Goal: Information Seeking & Learning: Learn about a topic

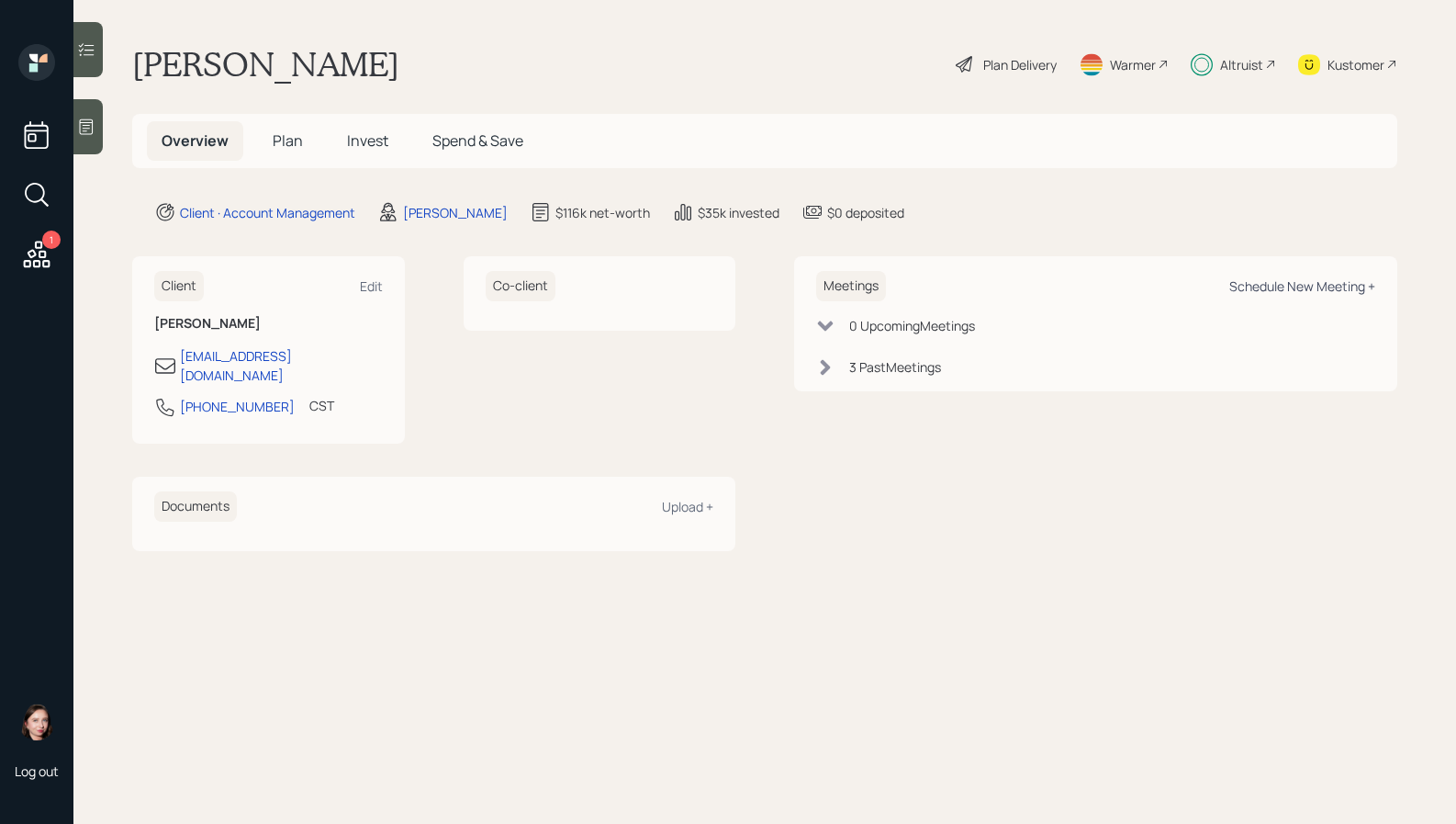
click at [1268, 282] on div "Schedule New Meeting +" at bounding box center [1302, 285] width 146 height 17
select select "b1d8ea90-abcc-42aa-86cc-4f33a132aacc"
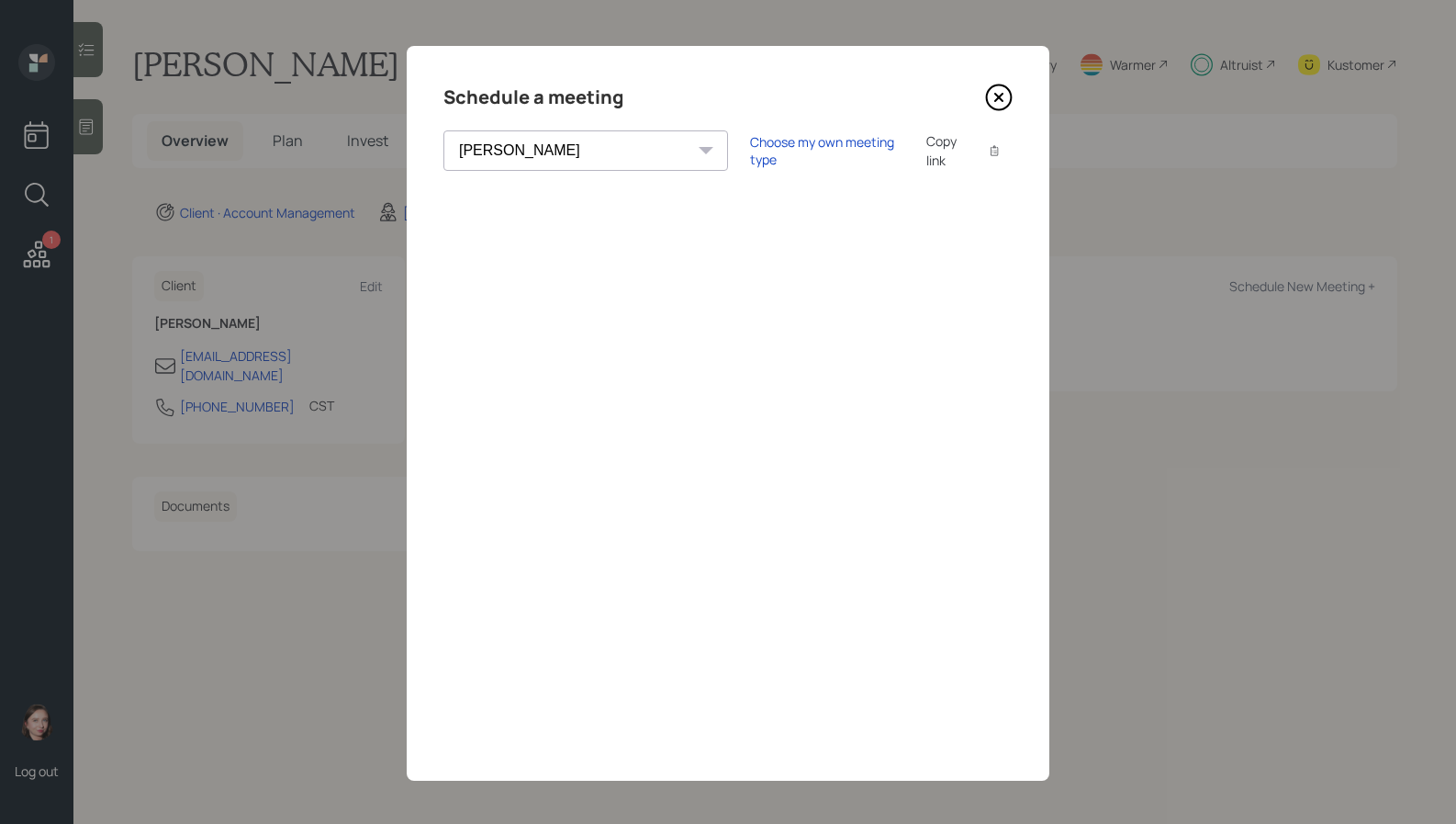
scroll to position [3, 0]
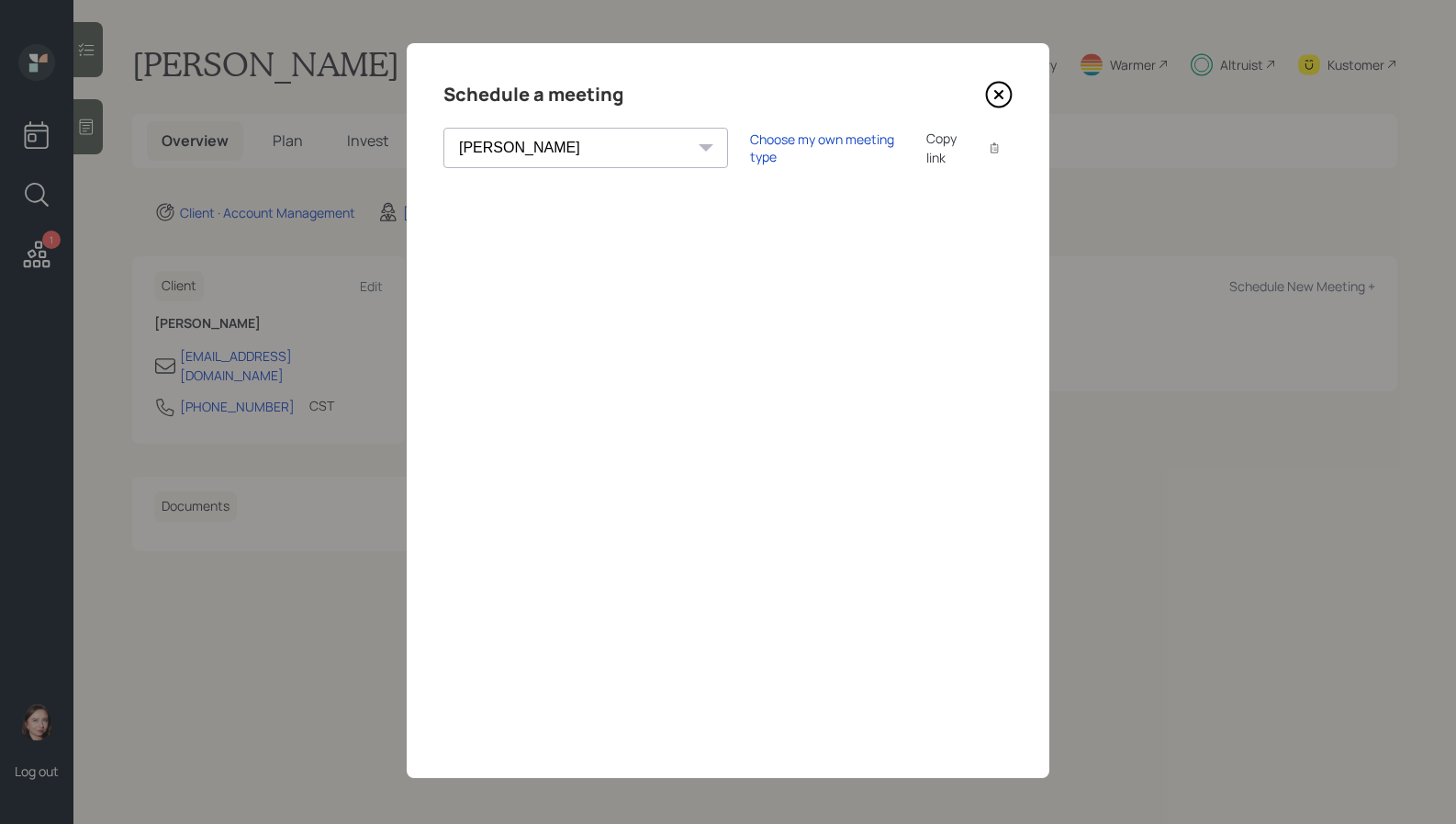
click at [966, 96] on div "Schedule a meeting" at bounding box center [728, 95] width 569 height 29
click at [985, 95] on icon at bounding box center [999, 95] width 28 height 28
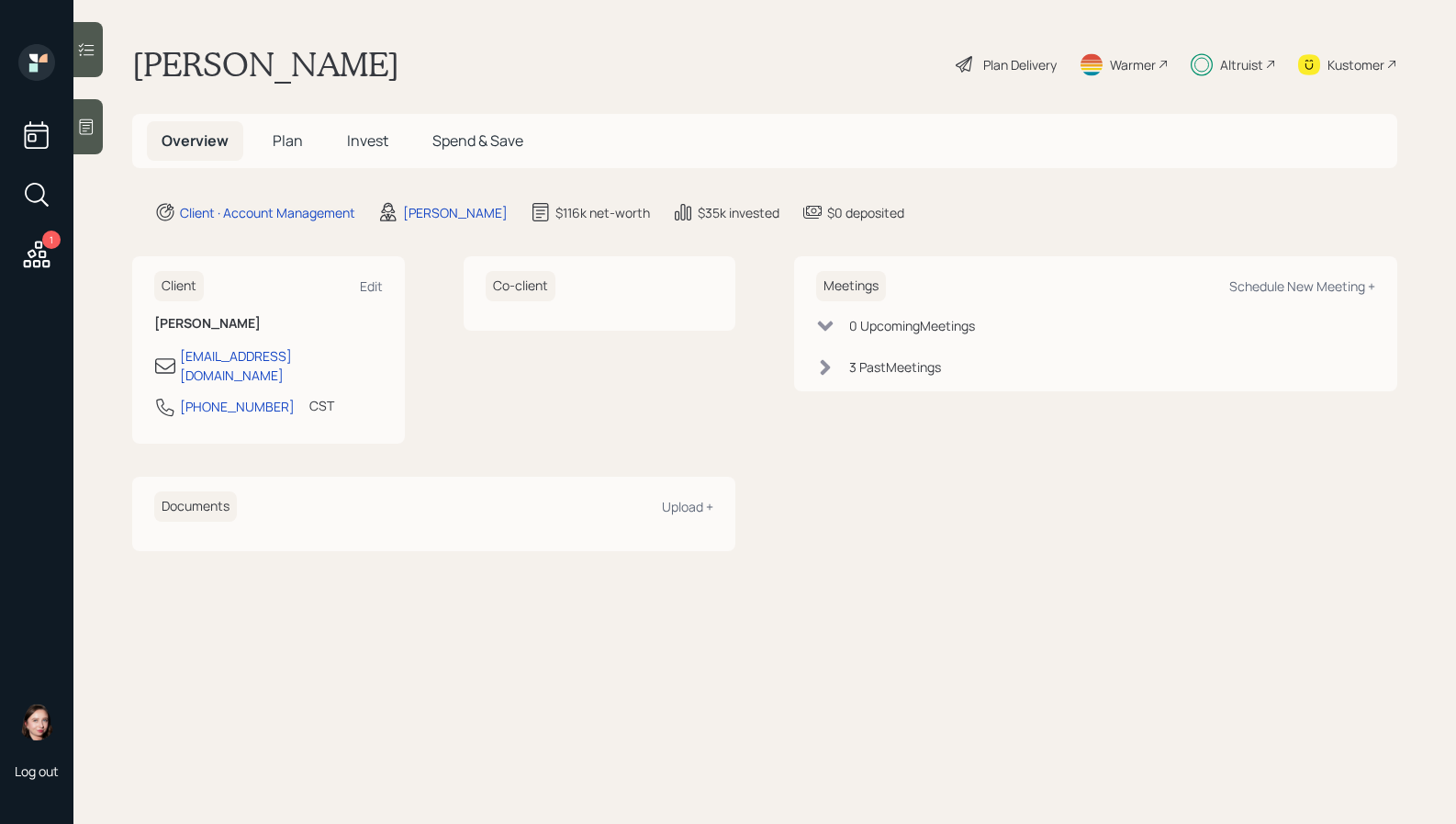
click at [294, 134] on span "Plan" at bounding box center [287, 141] width 30 height 20
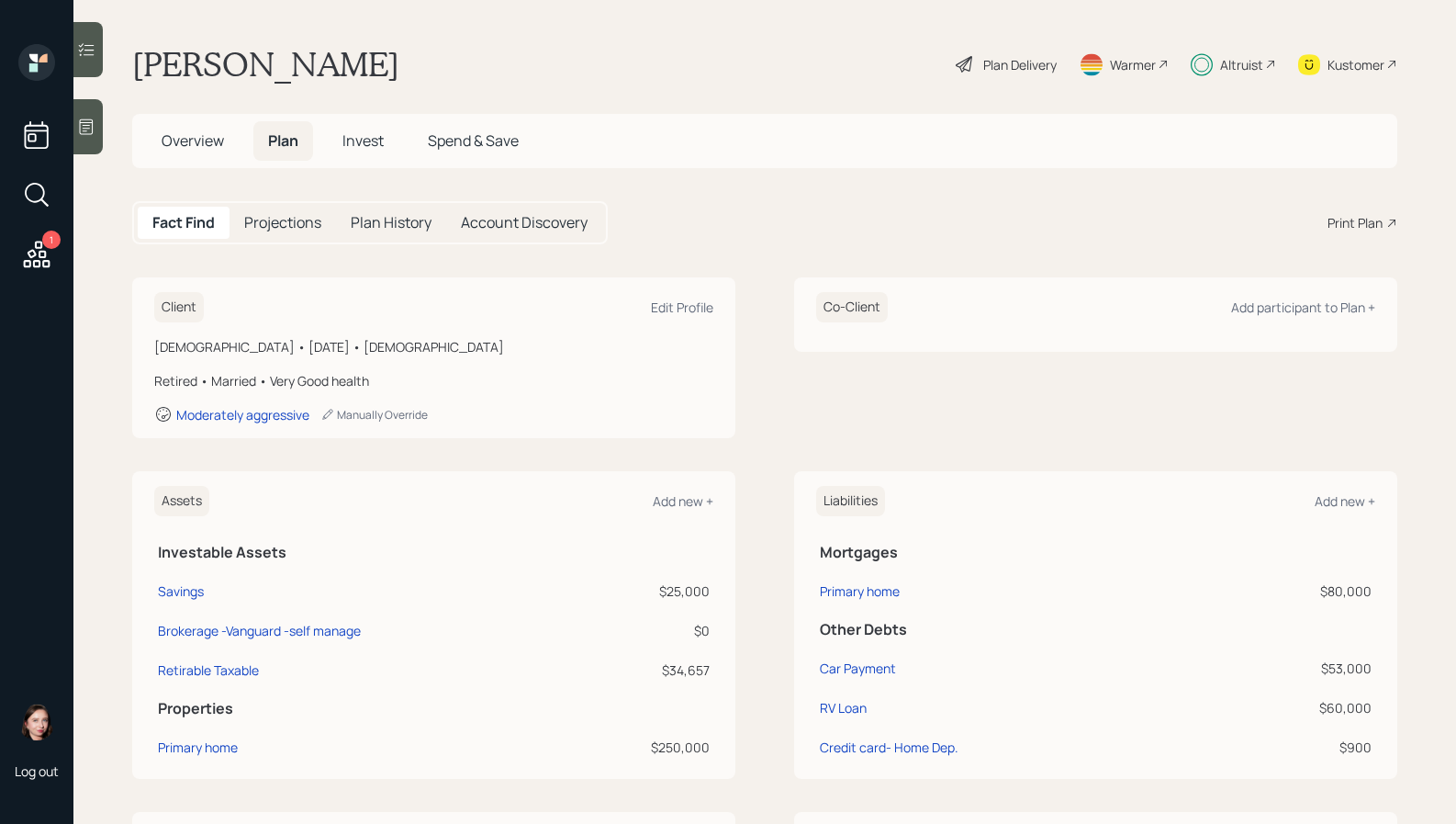
click at [1338, 225] on div "Print Plan" at bounding box center [1355, 222] width 55 height 19
click at [1014, 57] on div "Plan Delivery" at bounding box center [1020, 64] width 74 height 19
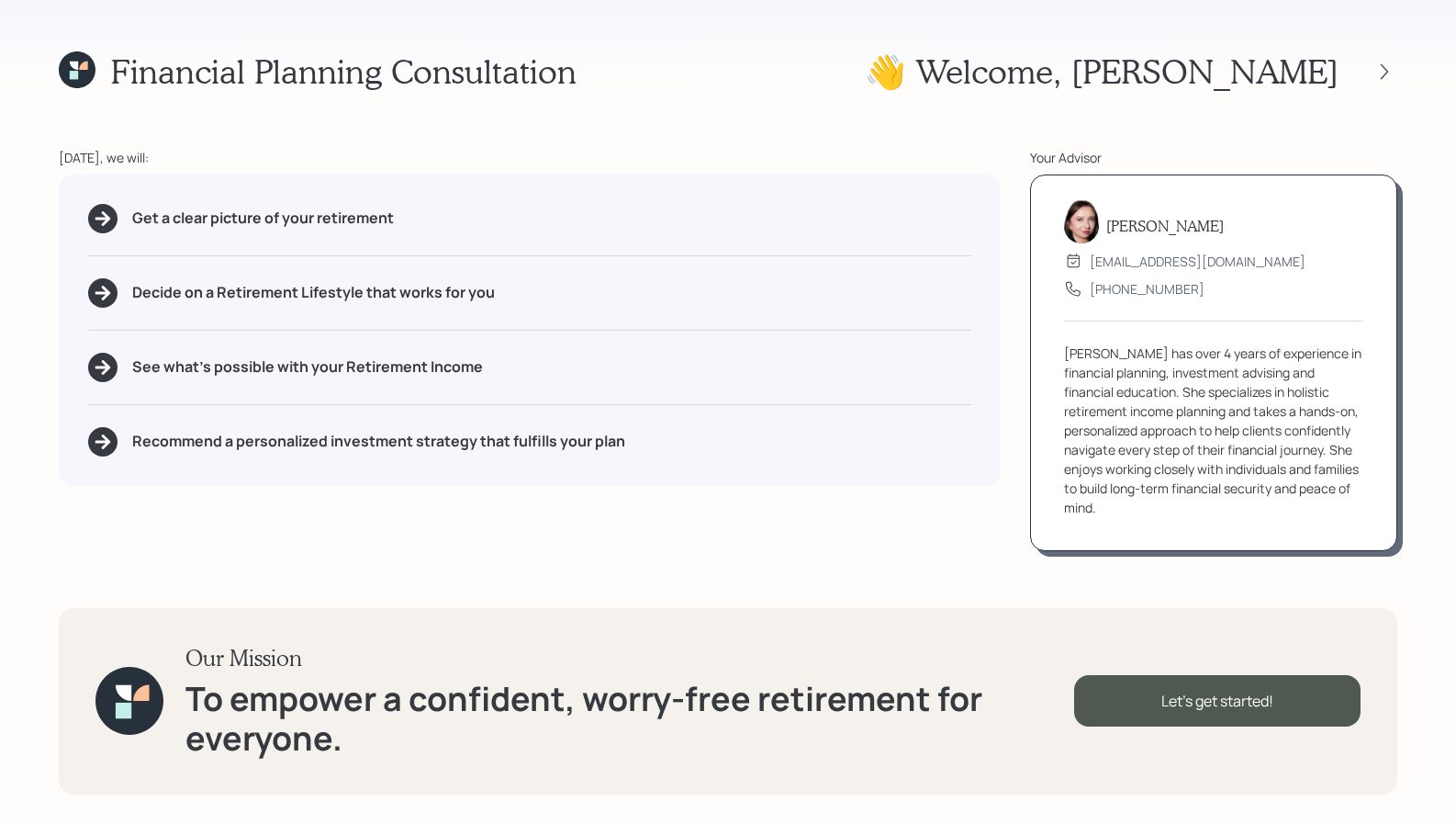
click at [1399, 64] on div "Financial Planning Consultation 👋 Welcome , Philip Today, we will: Get a clear …" at bounding box center [728, 412] width 1456 height 824
click at [1394, 67] on div at bounding box center [1384, 72] width 26 height 26
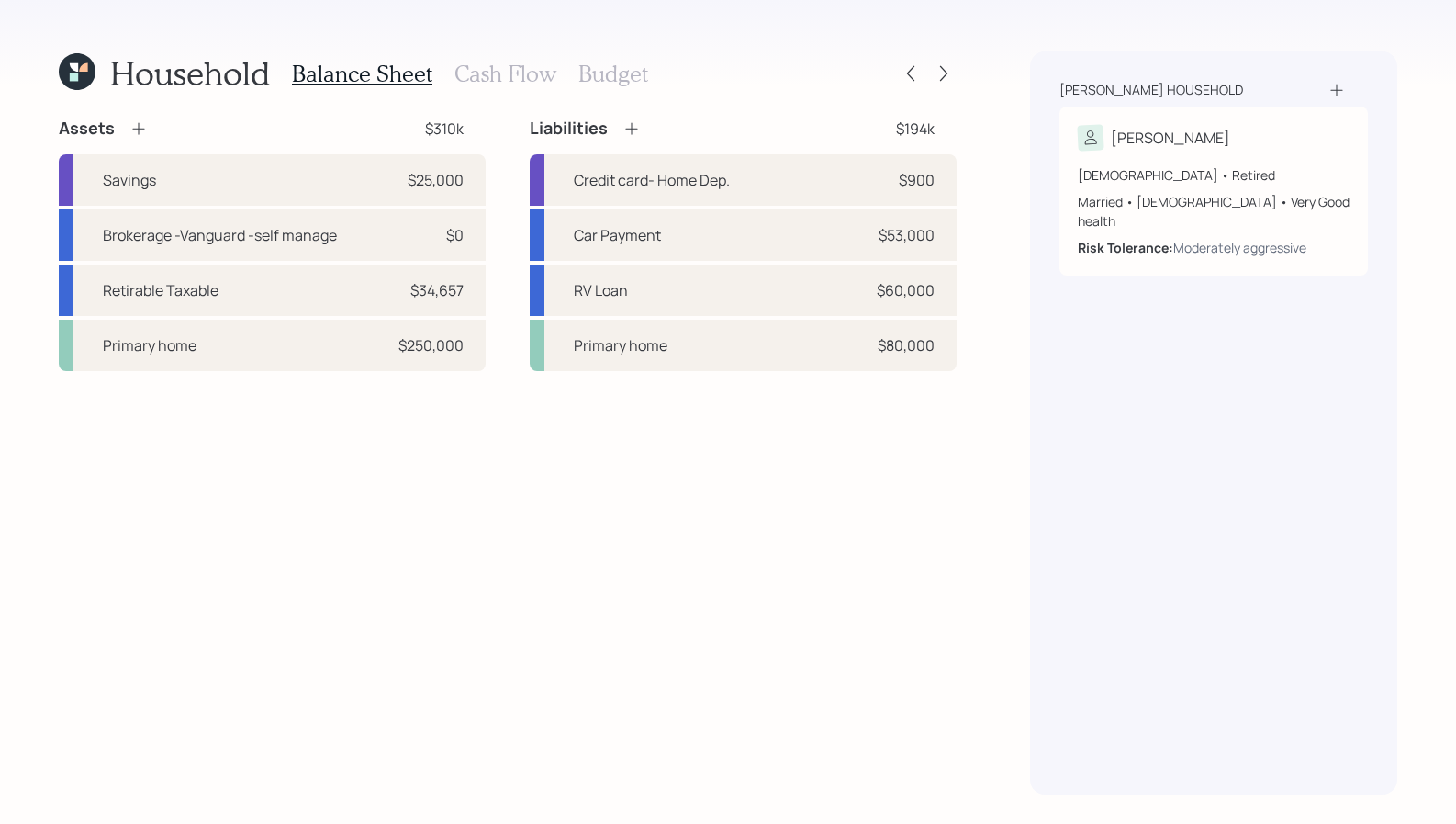
click at [1394, 67] on div "Roberts household Philip 78 years old • Retired Married • Male • Very Good heal…" at bounding box center [1213, 423] width 367 height 743
click at [953, 79] on div at bounding box center [943, 74] width 26 height 26
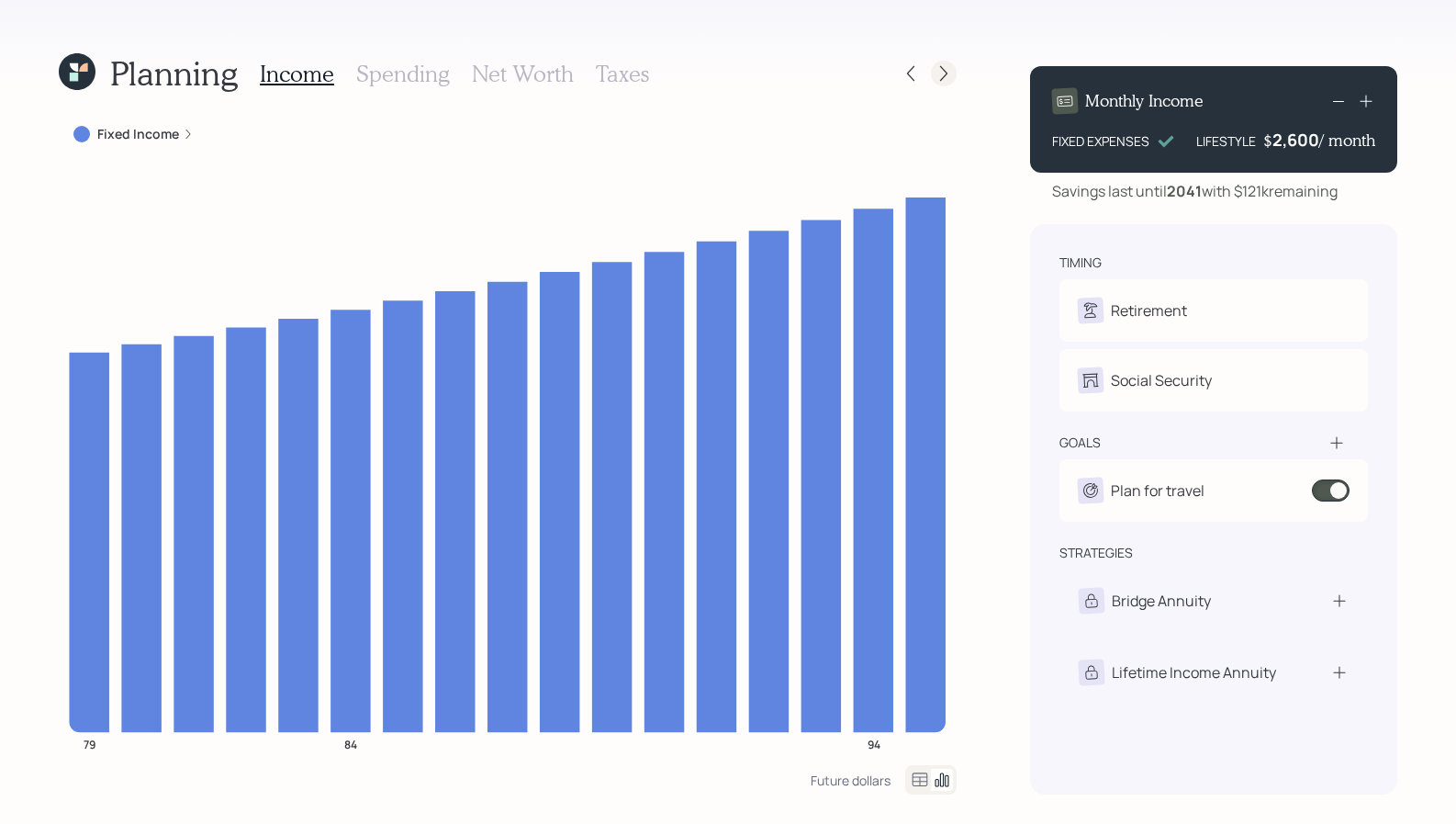
click at [934, 71] on icon at bounding box center [943, 74] width 18 height 18
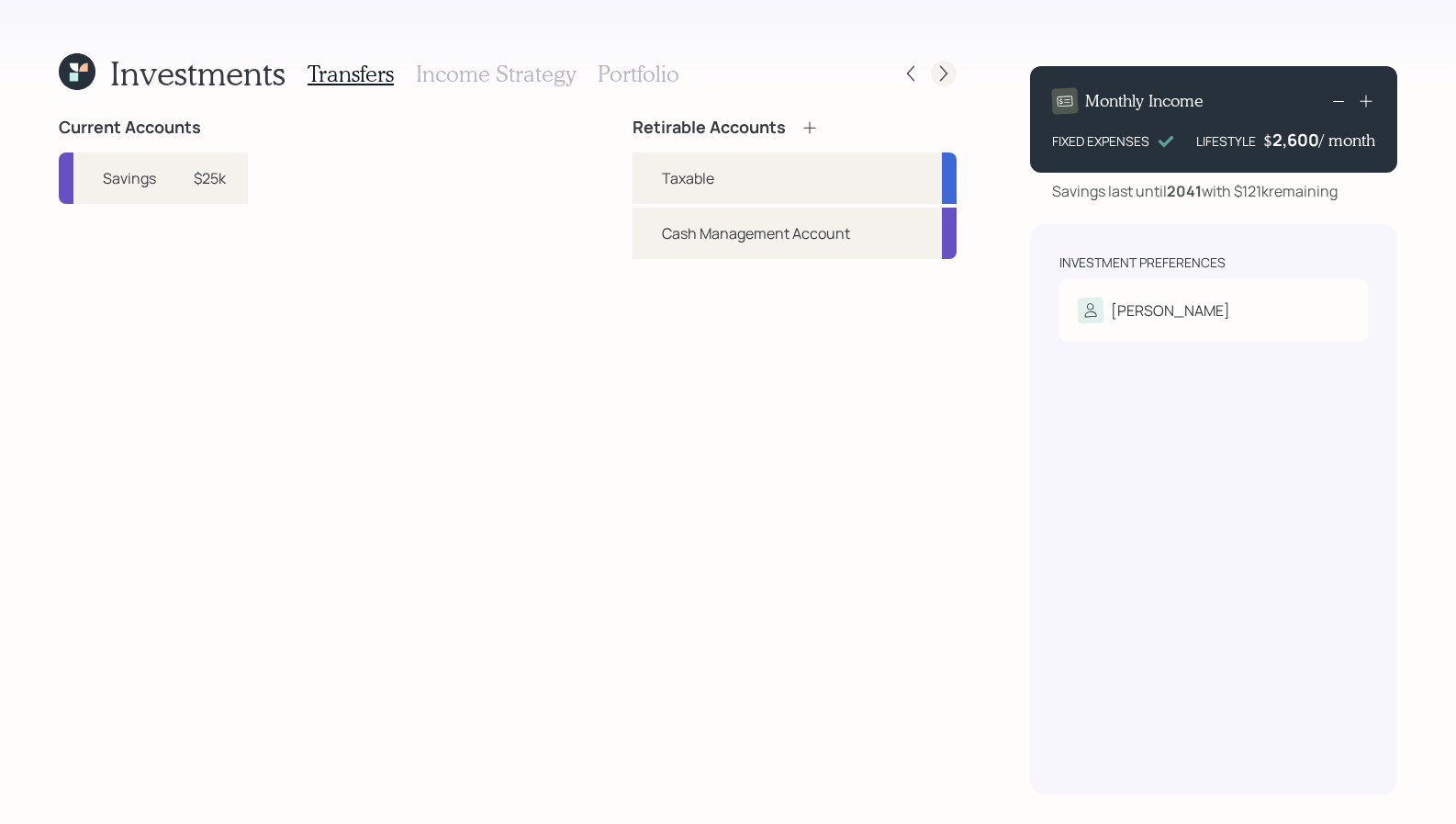
click at [935, 70] on icon at bounding box center [943, 74] width 18 height 18
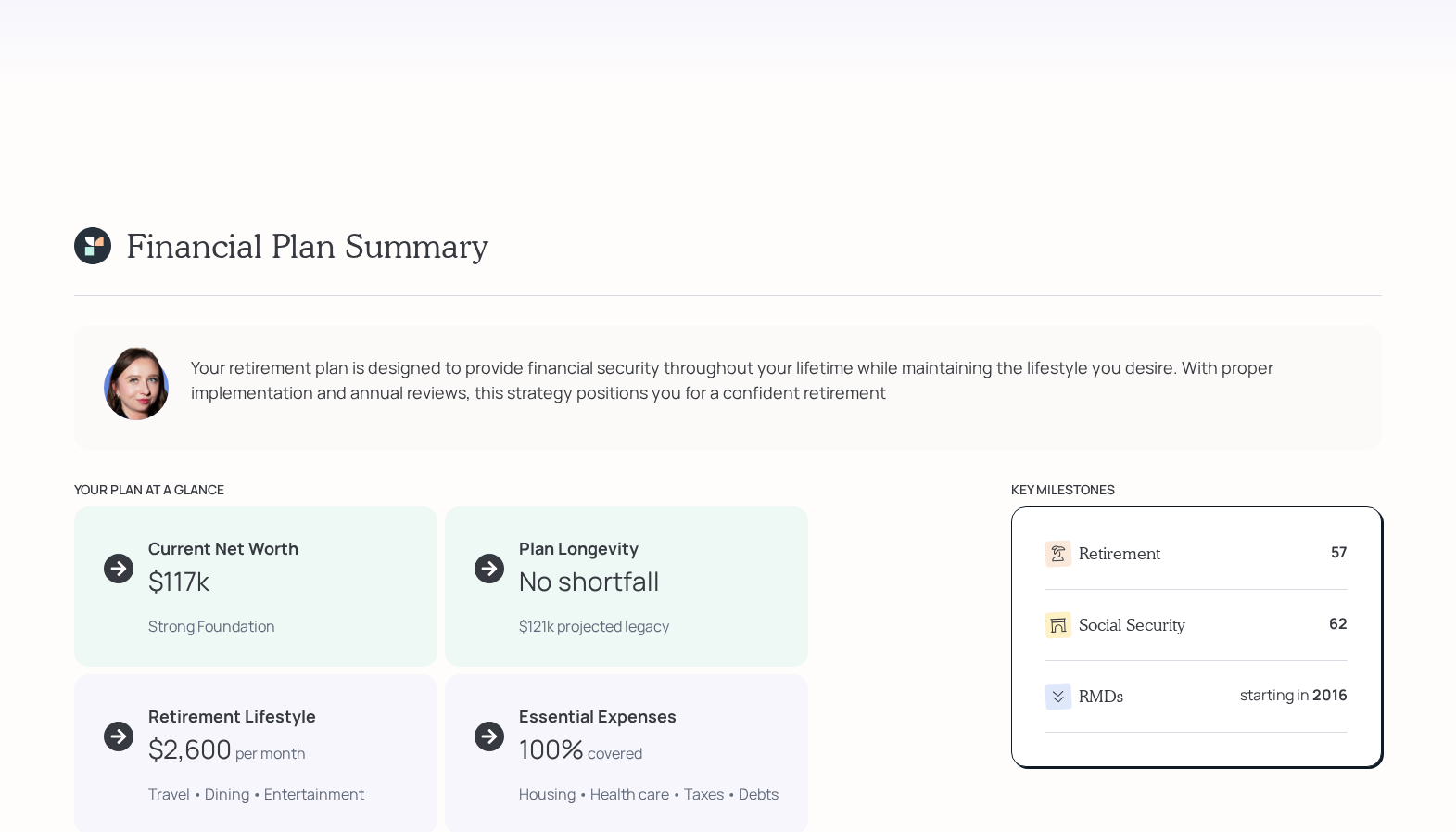
scroll to position [1591, 0]
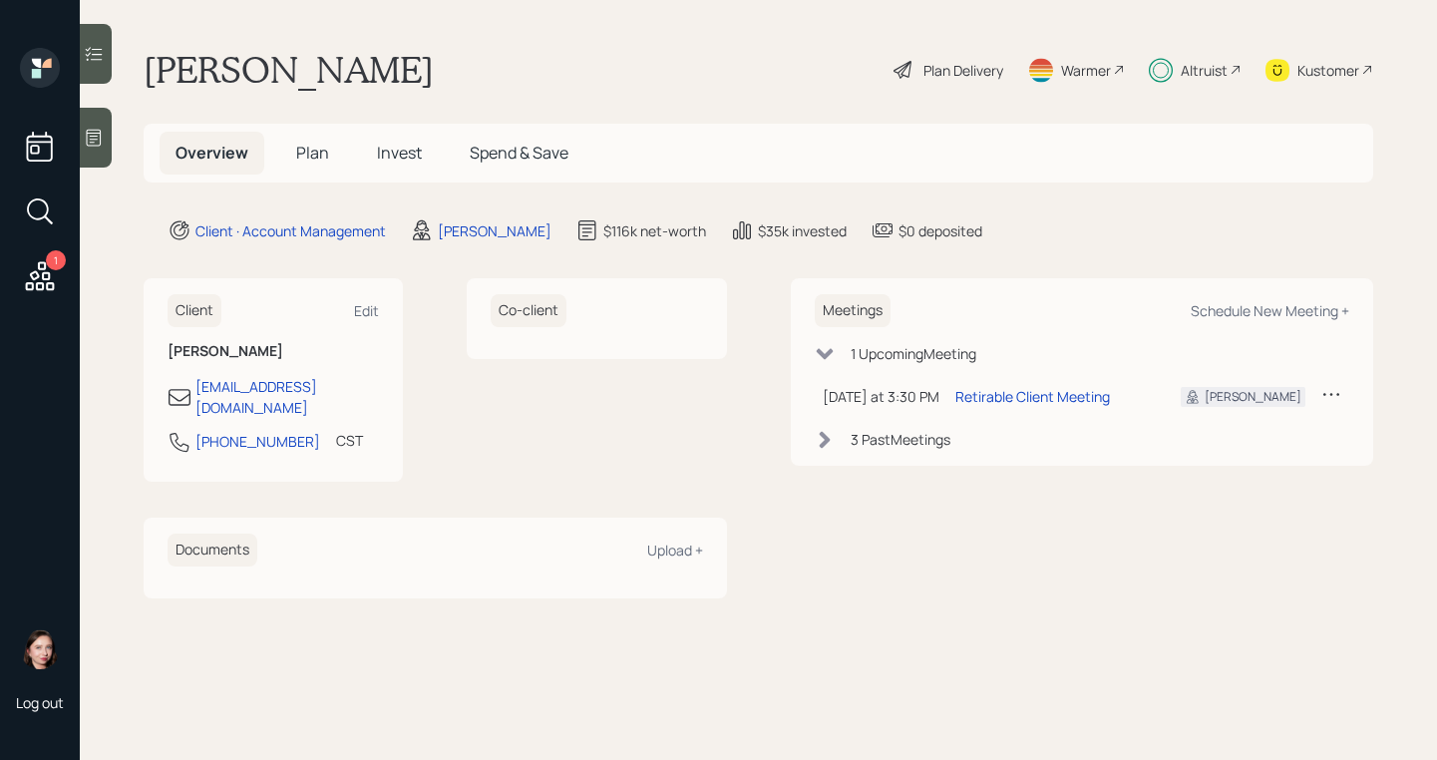
click at [971, 82] on div "Plan Delivery" at bounding box center [949, 70] width 114 height 44
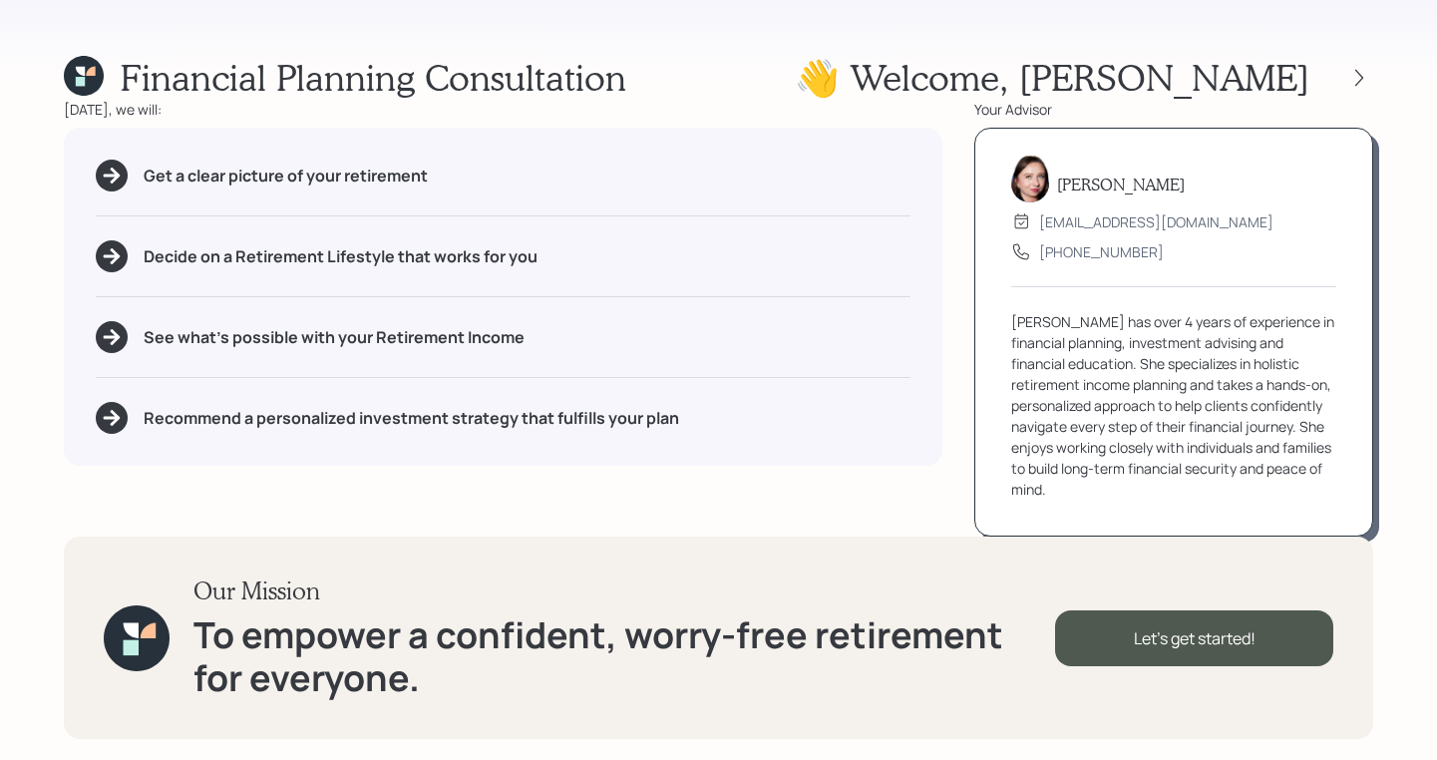
click at [1343, 75] on div at bounding box center [1342, 78] width 64 height 28
click at [1357, 76] on icon at bounding box center [1360, 78] width 20 height 20
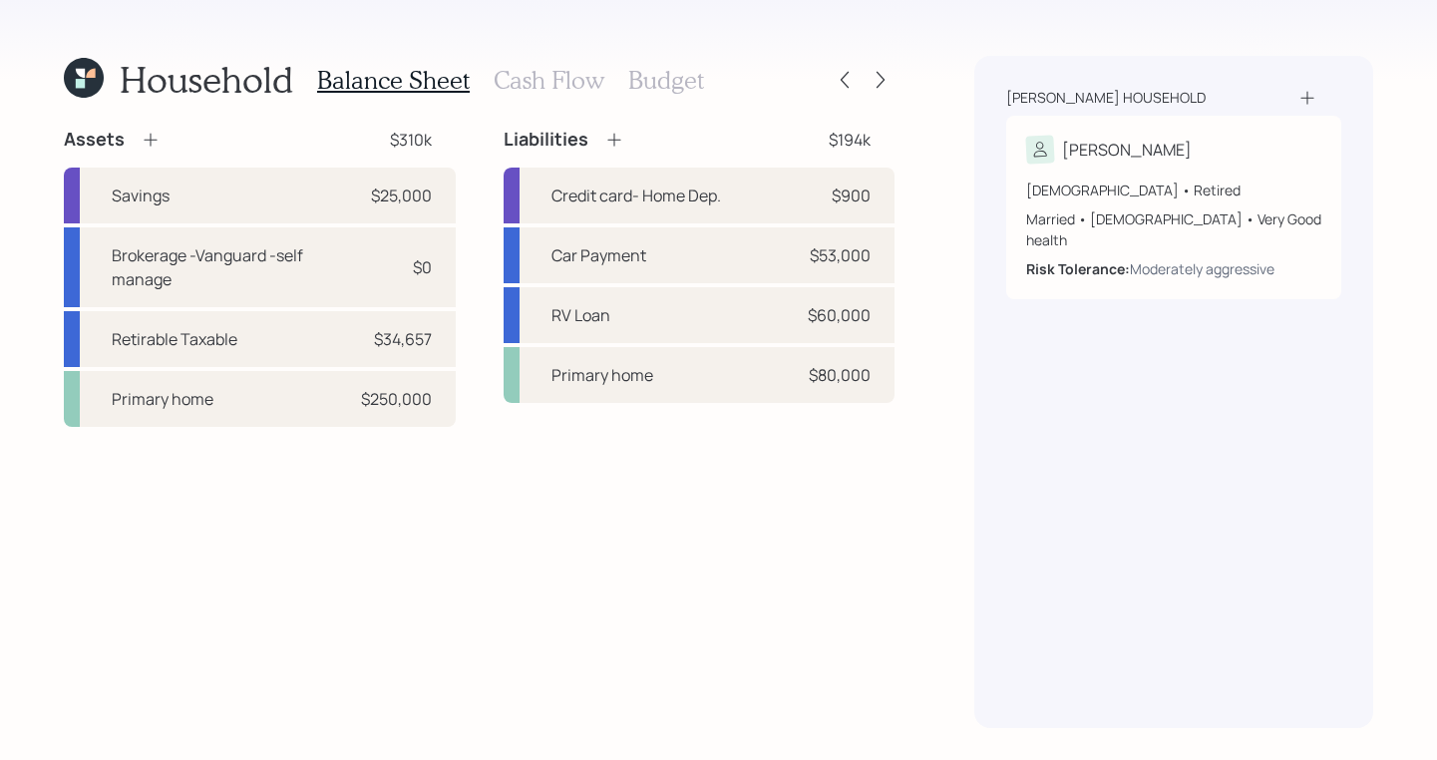
click at [539, 82] on h3 "Cash Flow" at bounding box center [549, 80] width 111 height 29
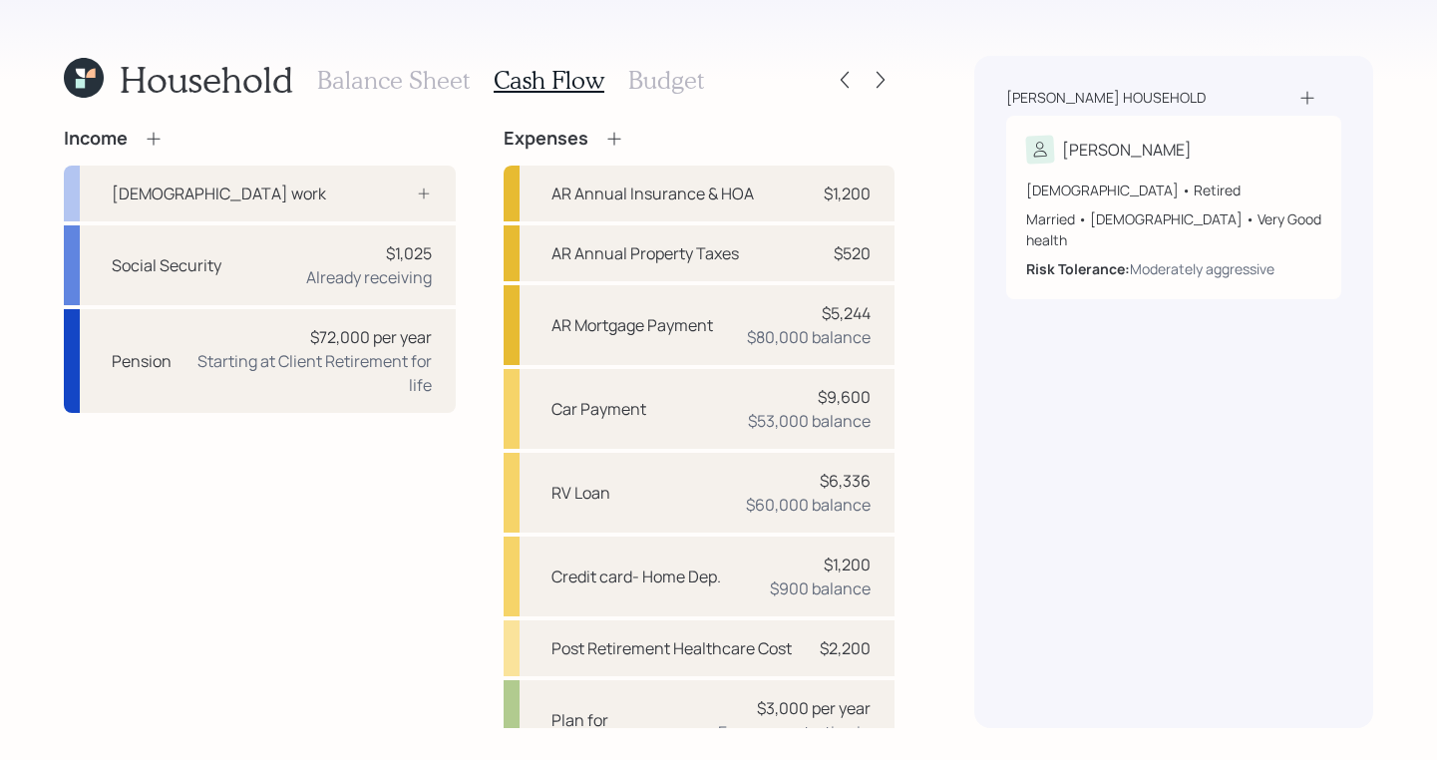
click at [660, 74] on h3 "Budget" at bounding box center [666, 80] width 76 height 29
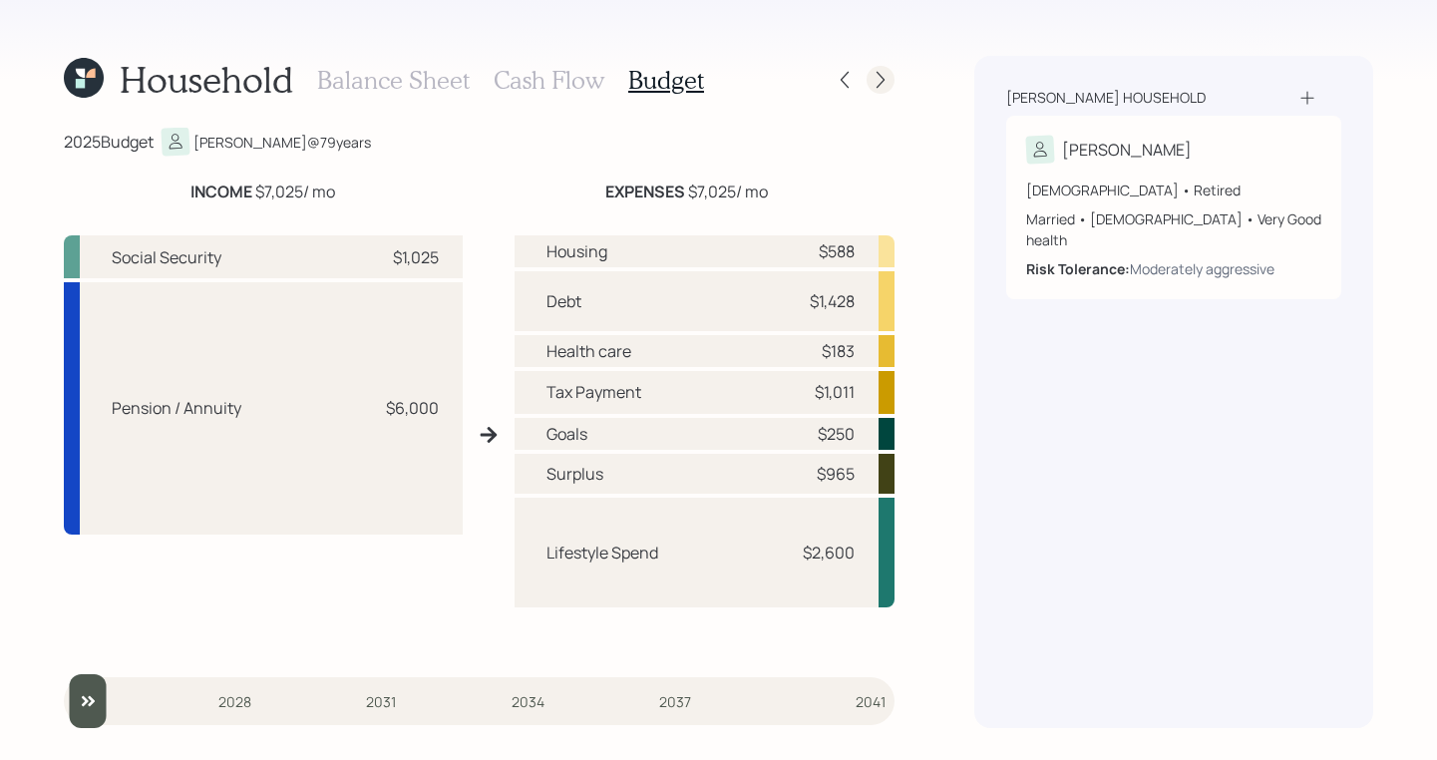
click at [888, 84] on icon at bounding box center [881, 80] width 20 height 20
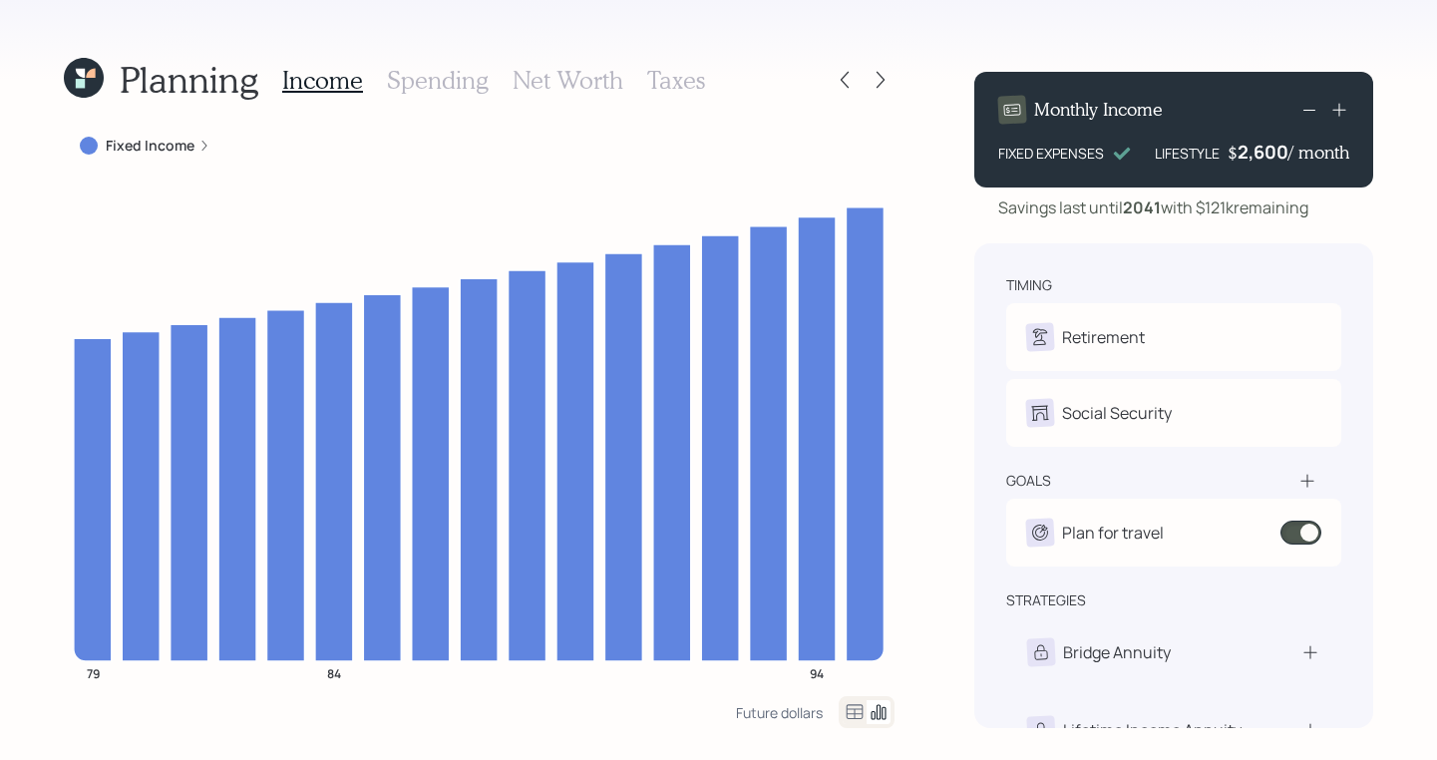
click at [888, 84] on icon at bounding box center [881, 80] width 20 height 20
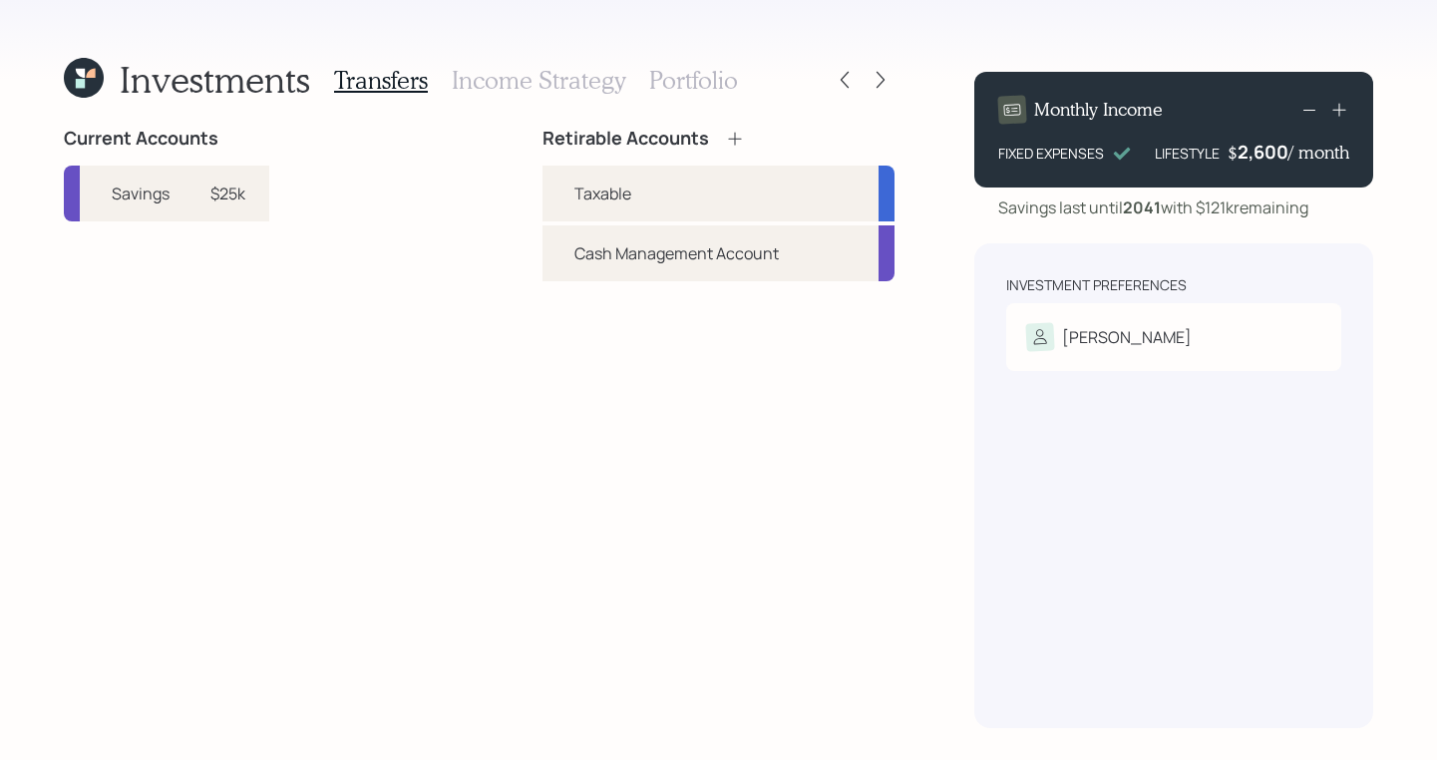
click at [888, 84] on icon at bounding box center [881, 80] width 20 height 20
click at [859, 88] on div at bounding box center [863, 80] width 64 height 28
click at [851, 86] on icon at bounding box center [845, 80] width 20 height 20
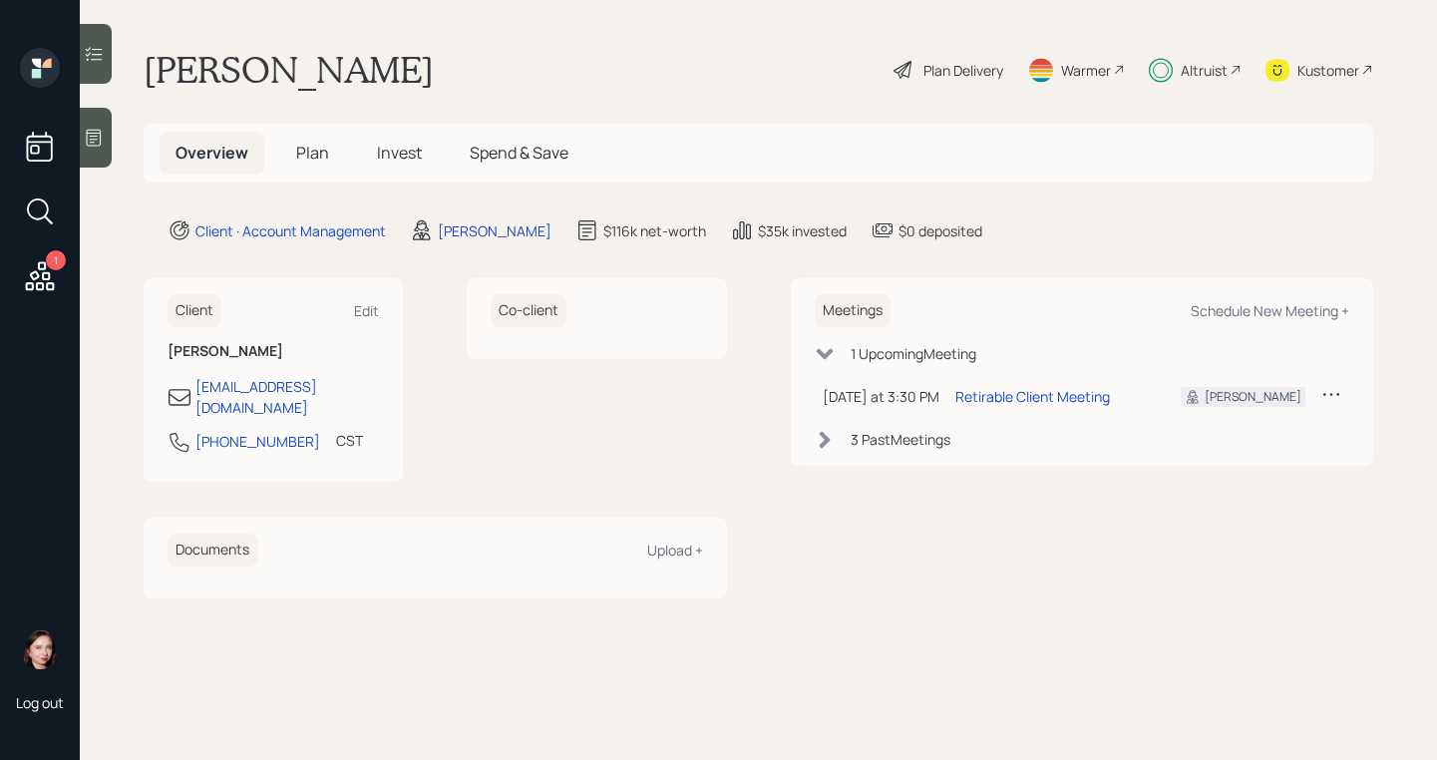
click at [1195, 67] on div "Altruist" at bounding box center [1204, 70] width 47 height 21
click at [1232, 70] on icon at bounding box center [1236, 70] width 12 height 12
click at [40, 288] on icon at bounding box center [40, 275] width 29 height 29
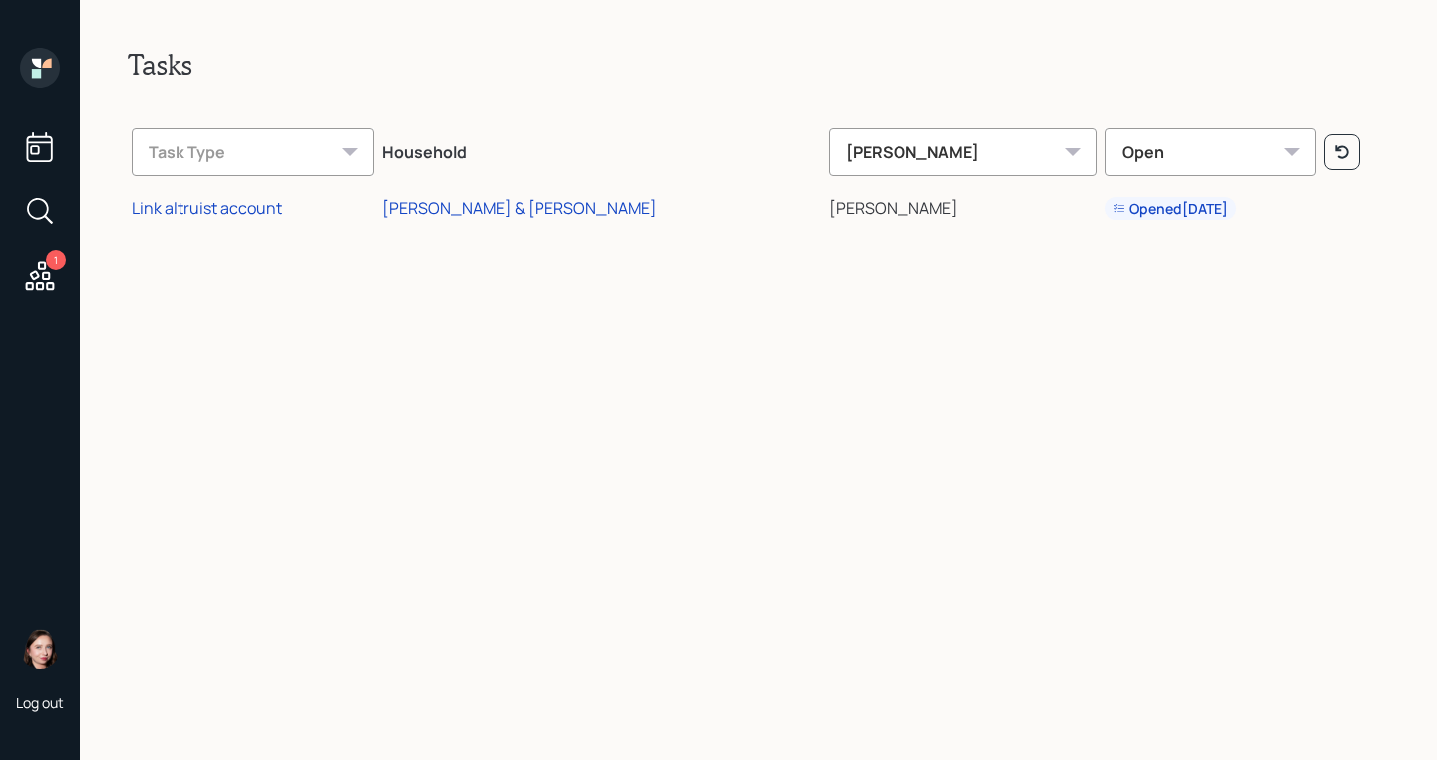
click at [43, 73] on icon at bounding box center [40, 68] width 40 height 40
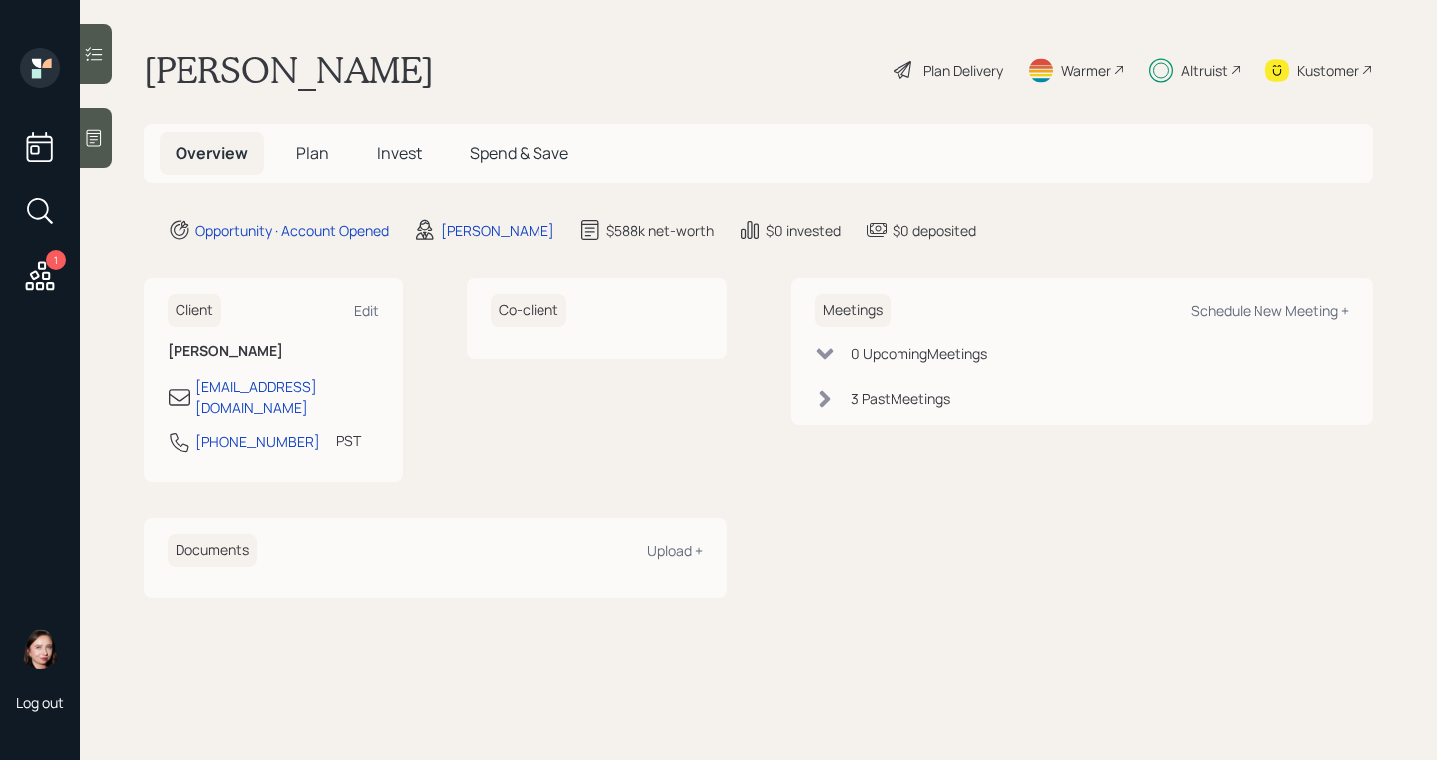
click at [1211, 90] on div "Altruist" at bounding box center [1195, 70] width 93 height 44
